Goal: Information Seeking & Learning: Understand process/instructions

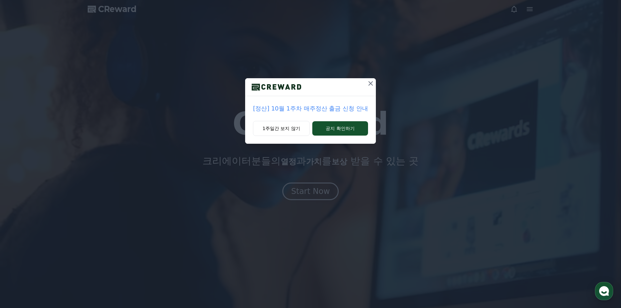
click at [372, 82] on icon at bounding box center [370, 83] width 5 height 5
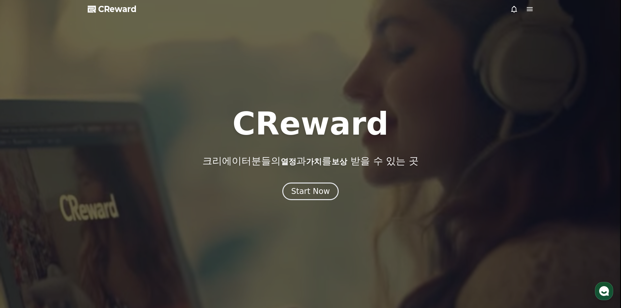
click at [517, 17] on div at bounding box center [310, 154] width 621 height 308
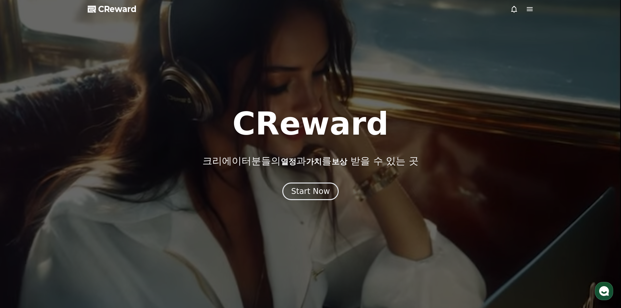
click at [531, 9] on icon at bounding box center [530, 9] width 6 height 4
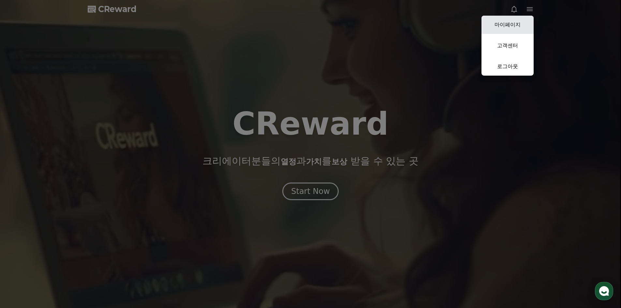
click at [513, 27] on link "마이페이지" at bounding box center [508, 25] width 52 height 18
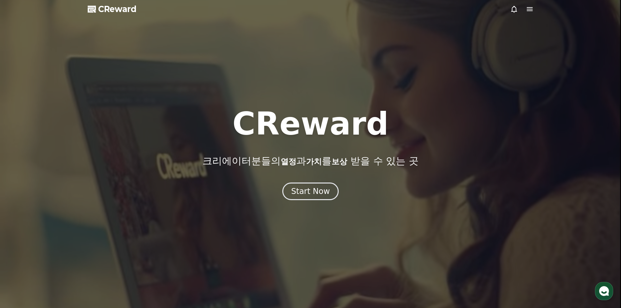
select select "**********"
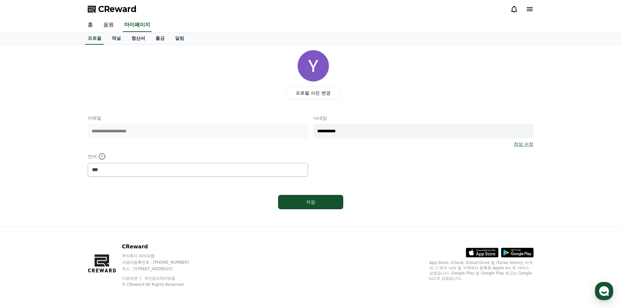
click at [128, 40] on link "정산서" at bounding box center [138, 38] width 24 height 12
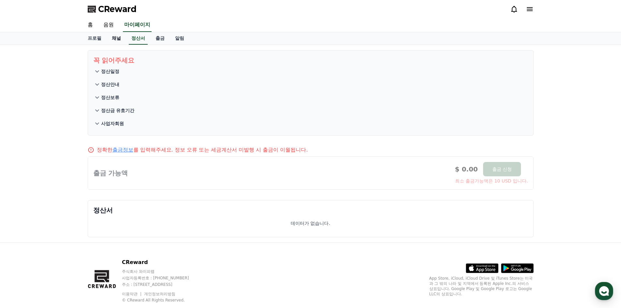
click at [122, 41] on link "채널" at bounding box center [117, 38] width 20 height 12
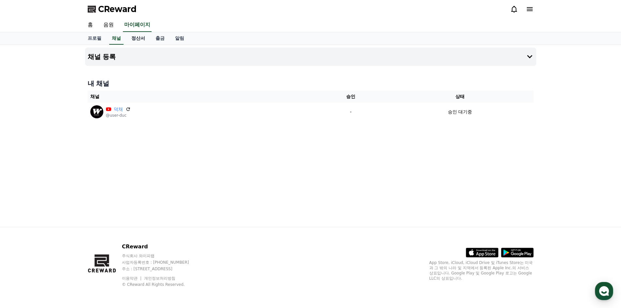
click at [130, 39] on link "정산서" at bounding box center [138, 38] width 24 height 12
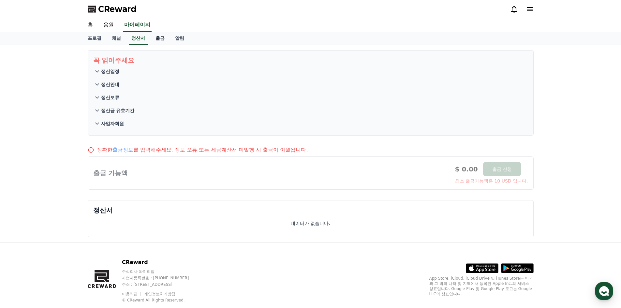
click at [157, 42] on link "출금" at bounding box center [160, 38] width 20 height 12
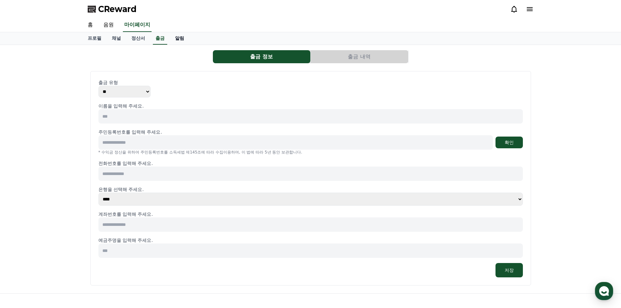
click at [178, 41] on link "알림" at bounding box center [180, 38] width 20 height 12
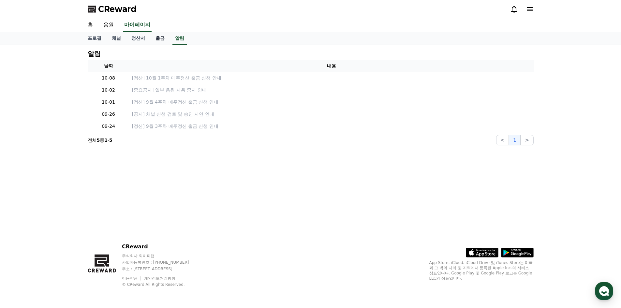
click at [161, 40] on link "출금" at bounding box center [160, 38] width 20 height 12
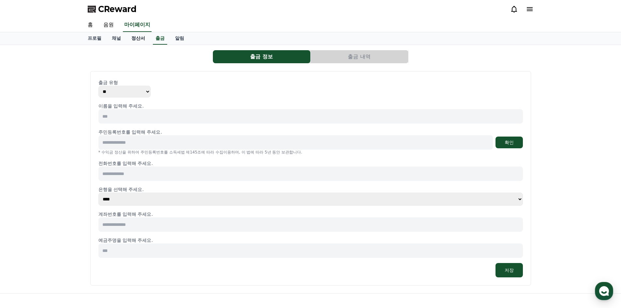
click at [130, 39] on link "정산서" at bounding box center [138, 38] width 24 height 12
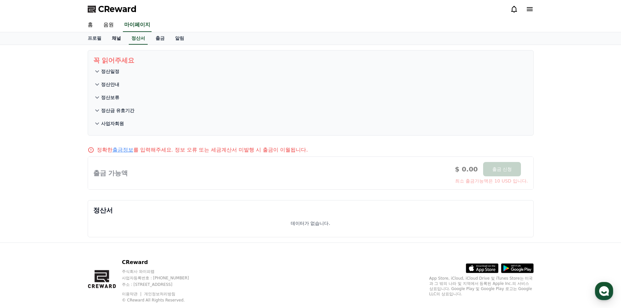
click at [116, 39] on link "채널" at bounding box center [117, 38] width 20 height 12
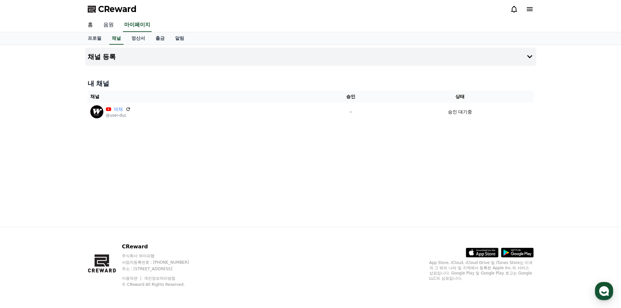
click at [103, 26] on link "음원" at bounding box center [108, 25] width 21 height 14
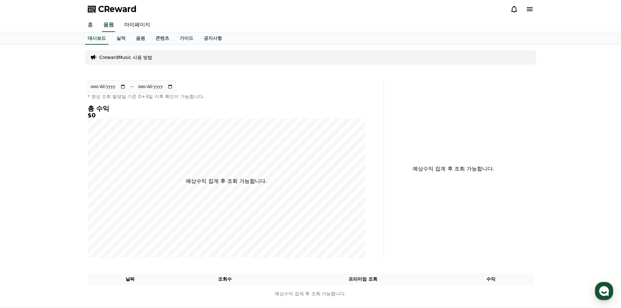
click at [94, 26] on link "홈" at bounding box center [90, 25] width 16 height 14
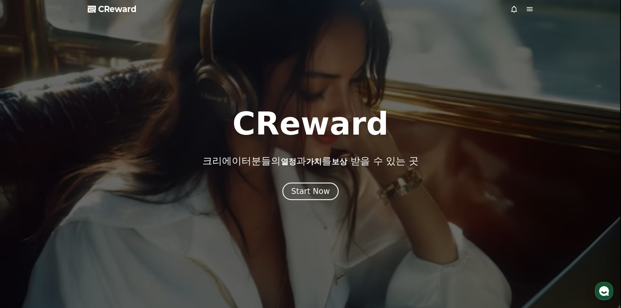
click at [532, 10] on icon at bounding box center [530, 9] width 8 height 8
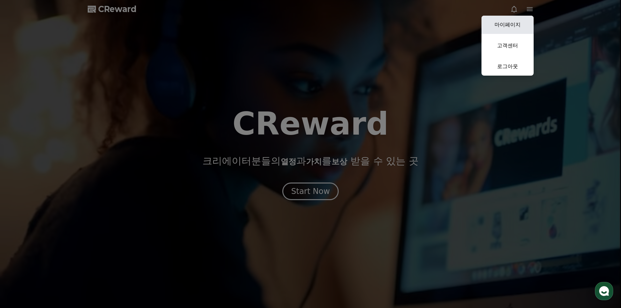
click at [525, 18] on link "마이페이지" at bounding box center [508, 25] width 52 height 18
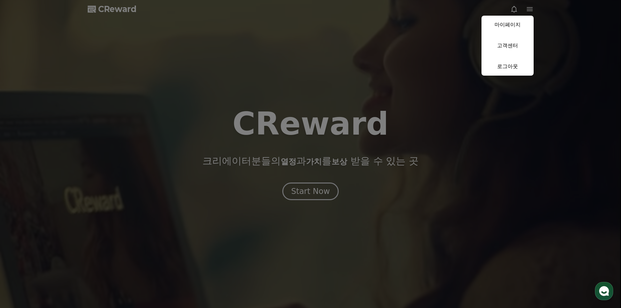
select select "**********"
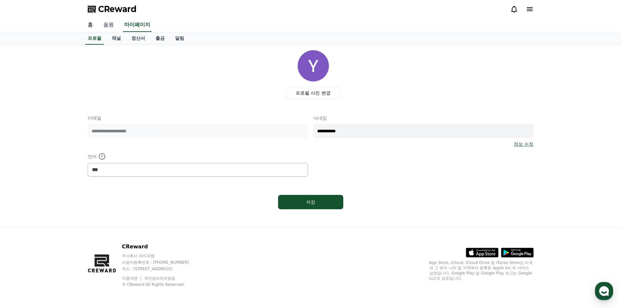
click at [113, 24] on link "음원" at bounding box center [108, 25] width 21 height 14
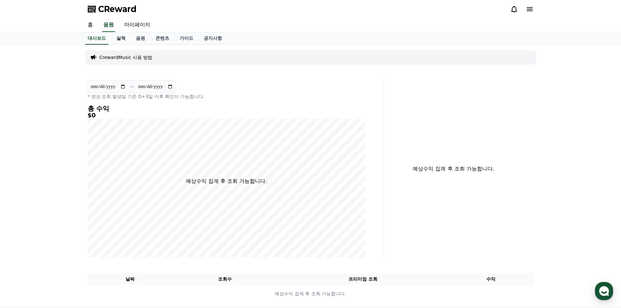
click at [117, 37] on link "실적" at bounding box center [121, 38] width 20 height 12
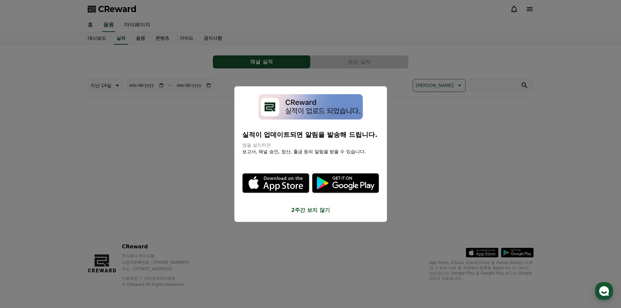
click at [147, 39] on button "close modal" at bounding box center [310, 154] width 621 height 308
click at [147, 39] on link "음원" at bounding box center [141, 38] width 20 height 12
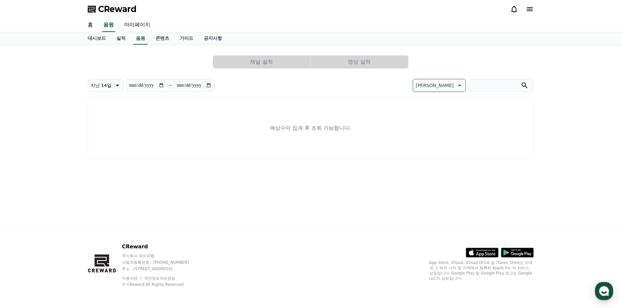
click at [147, 39] on link "음원" at bounding box center [140, 38] width 14 height 12
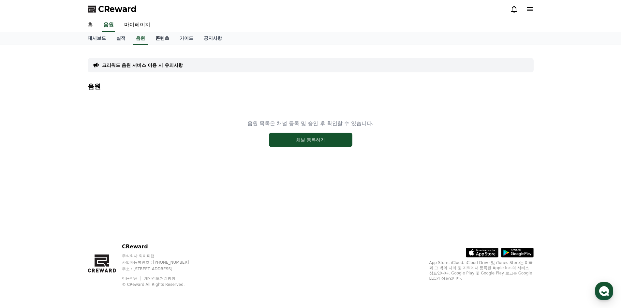
click at [163, 40] on link "콘텐츠" at bounding box center [162, 38] width 24 height 12
click at [188, 39] on link "가이드" at bounding box center [186, 38] width 24 height 12
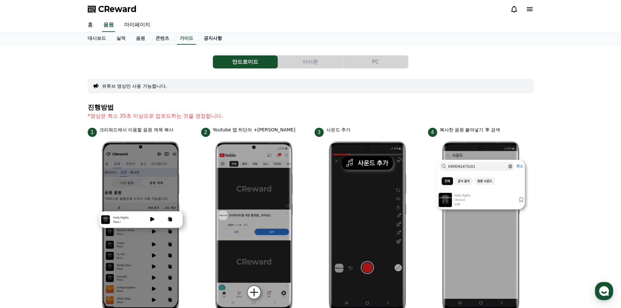
click at [220, 37] on link "공지사항" at bounding box center [213, 38] width 29 height 12
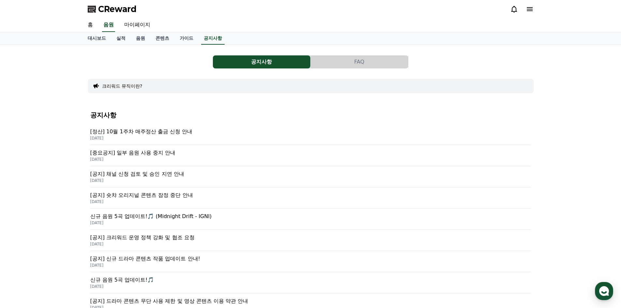
click at [157, 128] on p "[정산] 10월 1주차 매주정산 출금 신청 안내" at bounding box center [310, 132] width 441 height 8
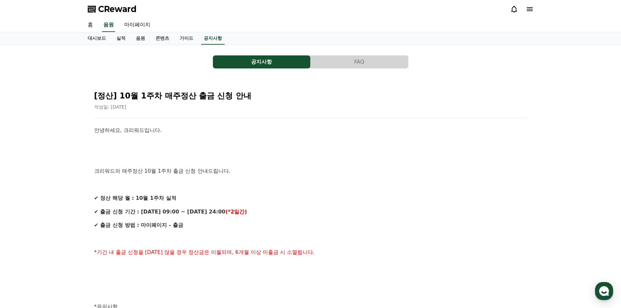
click at [95, 28] on link "홈" at bounding box center [90, 25] width 16 height 14
